Goal: Task Accomplishment & Management: Use online tool/utility

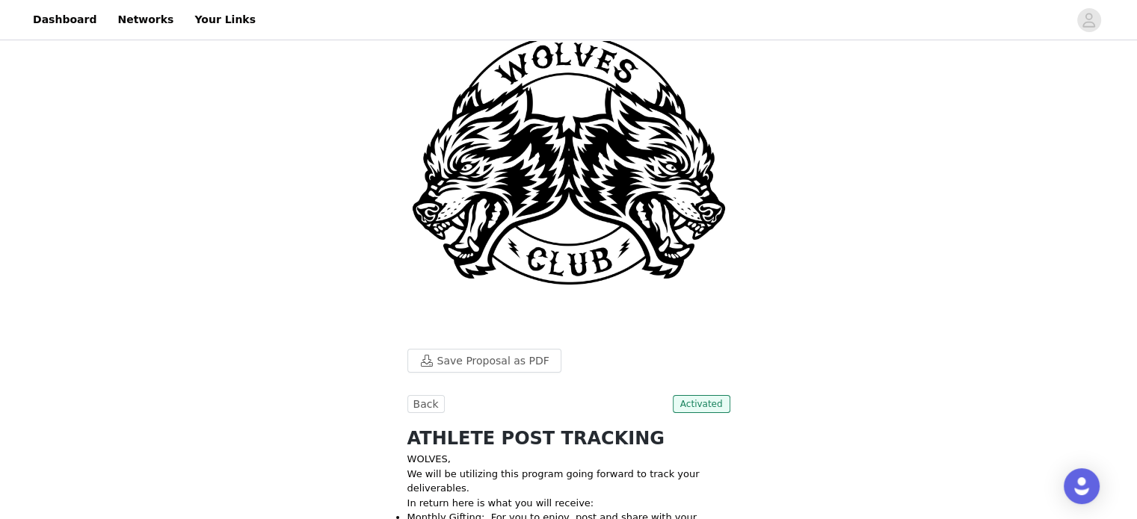
scroll to position [299, 0]
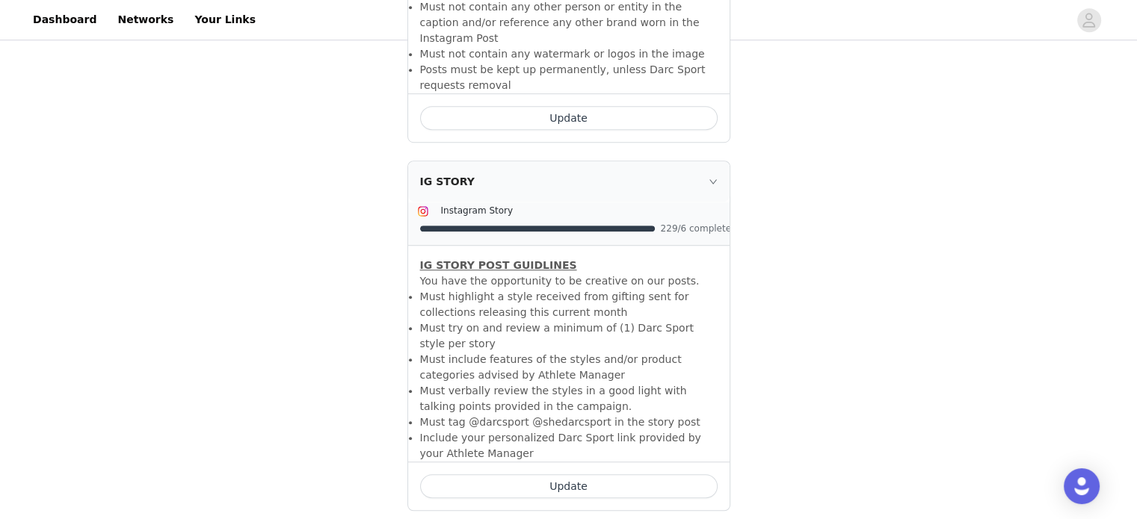
scroll to position [971, 0]
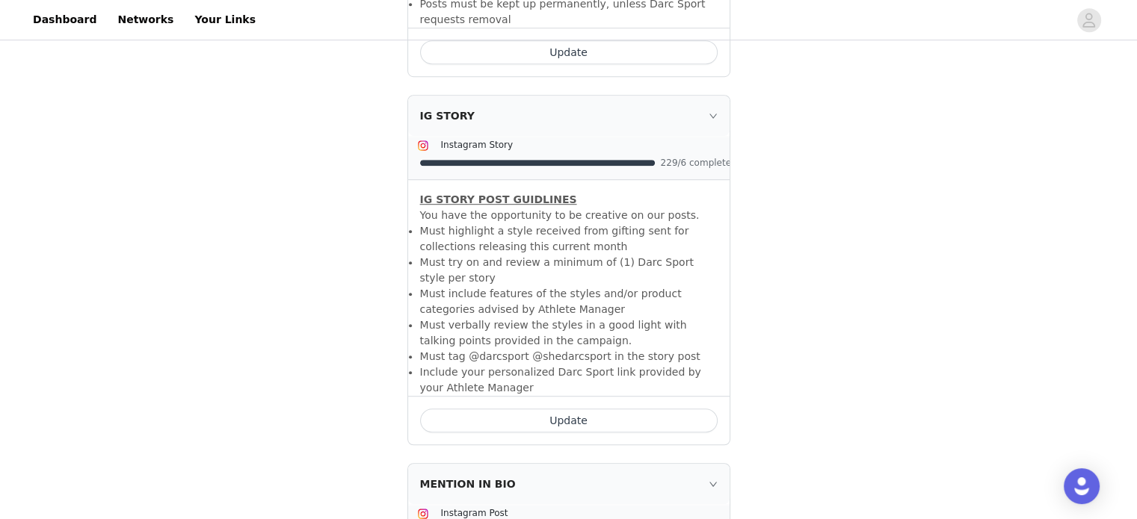
click at [523, 409] on button "Update" at bounding box center [568, 421] width 297 height 24
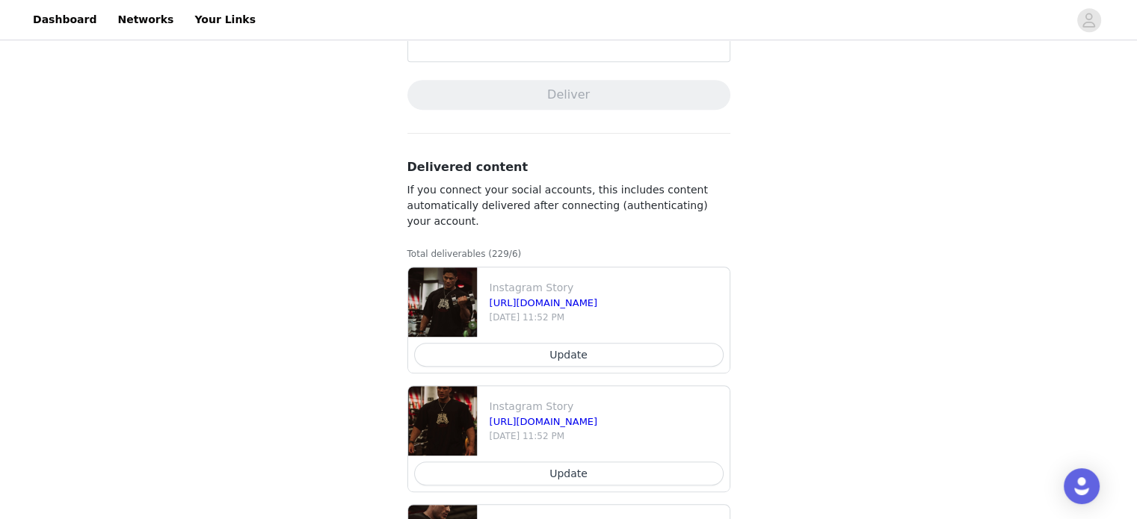
scroll to position [822, 0]
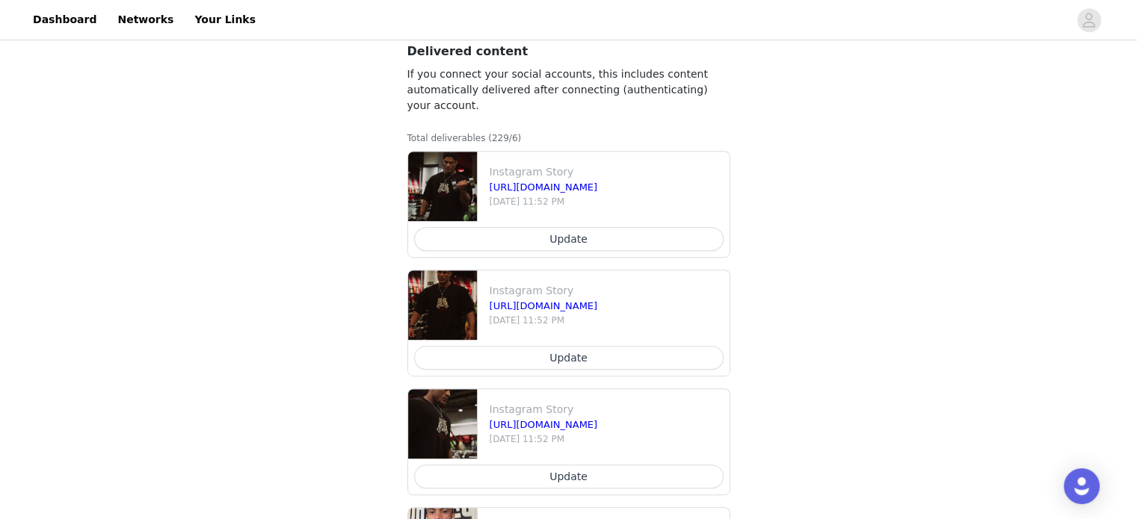
click at [634, 241] on button "Update" at bounding box center [568, 239] width 309 height 24
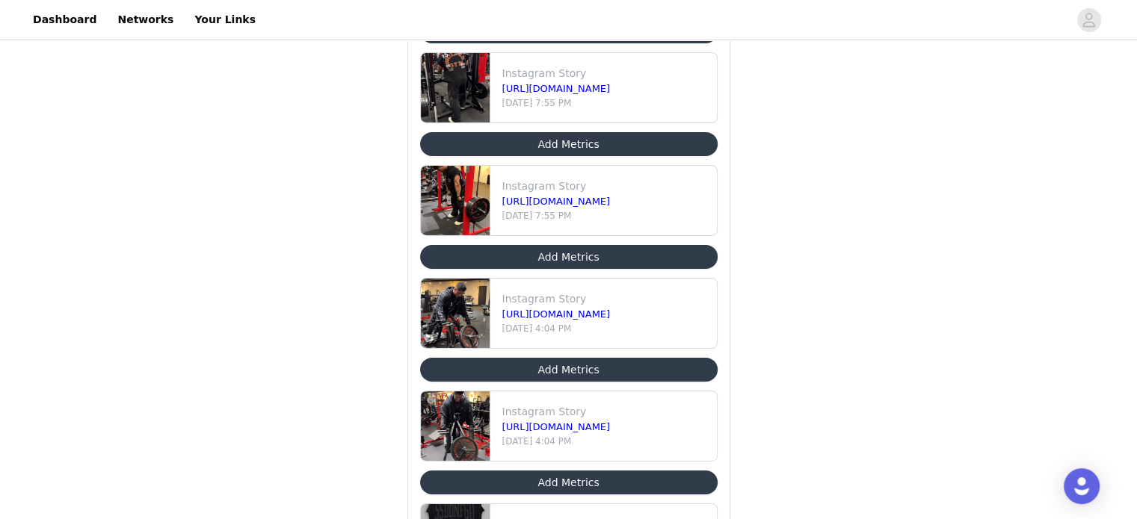
scroll to position [16215, 0]
